Goal: Task Accomplishment & Management: Manage account settings

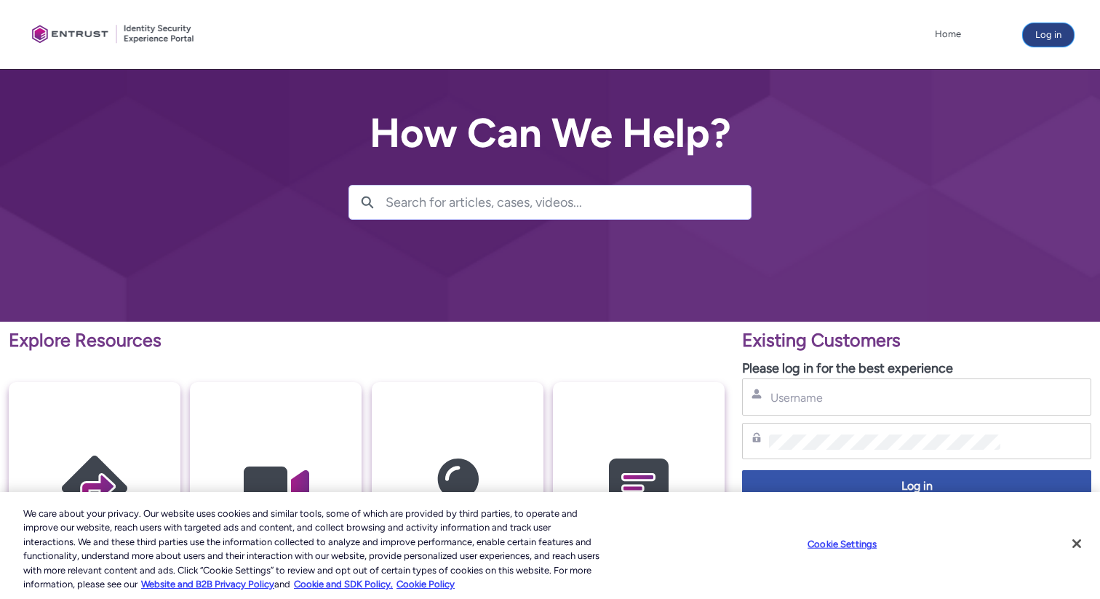
click at [1047, 35] on button "Log in" at bounding box center [1048, 34] width 51 height 23
click at [1041, 29] on button "Log in" at bounding box center [1048, 34] width 51 height 23
click at [806, 408] on div "Username" at bounding box center [916, 396] width 349 height 37
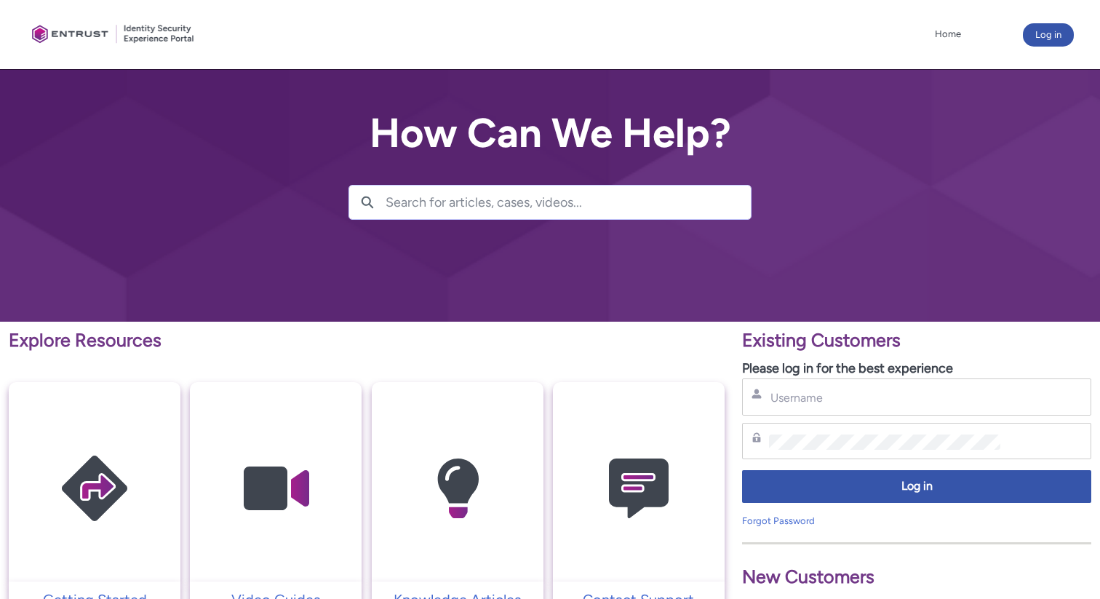
click at [812, 388] on div "Username" at bounding box center [916, 397] width 330 height 18
click at [812, 396] on input "Username" at bounding box center [884, 397] width 231 height 15
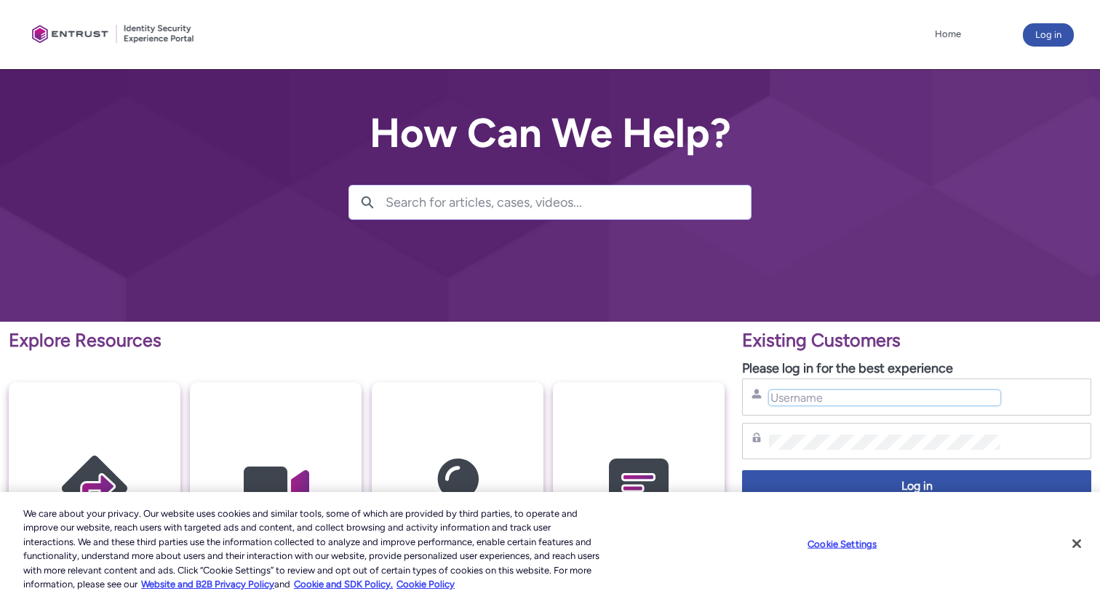
click at [826, 400] on input "Username" at bounding box center [884, 397] width 231 height 15
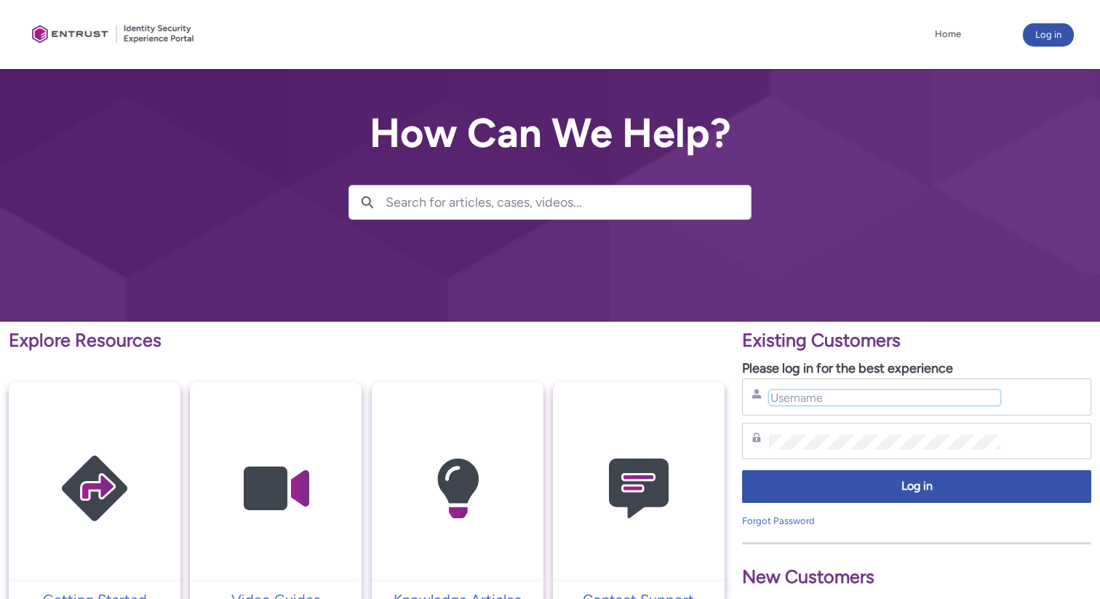
click at [826, 400] on input "Username" at bounding box center [884, 397] width 231 height 15
